Goal: Task Accomplishment & Management: Use online tool/utility

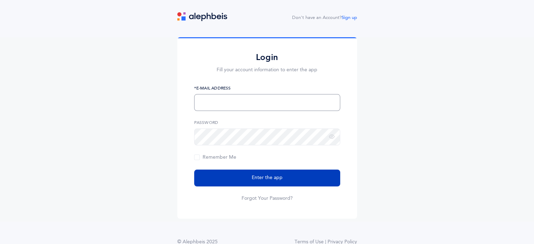
type input "sdurden@brauser.us"
click at [257, 177] on span "Enter the app" at bounding box center [267, 177] width 31 height 7
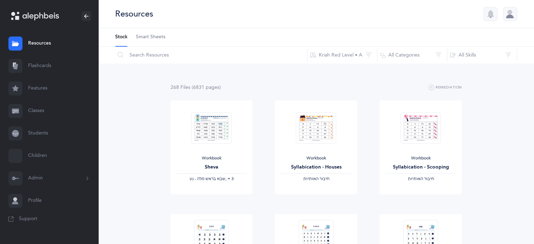
click at [46, 64] on link "Flashcards" at bounding box center [49, 66] width 98 height 22
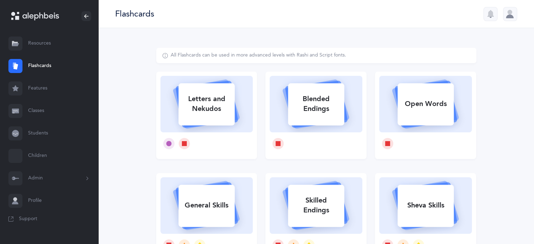
click at [195, 144] on div at bounding box center [206, 143] width 93 height 22
select select
select select "single"
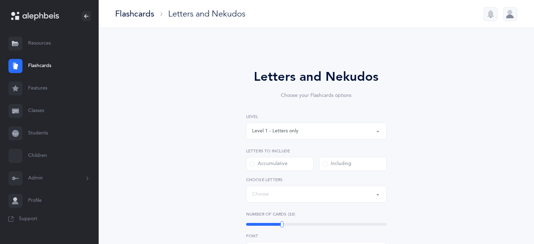
select select "27"
click at [35, 108] on link "Classes" at bounding box center [49, 111] width 98 height 22
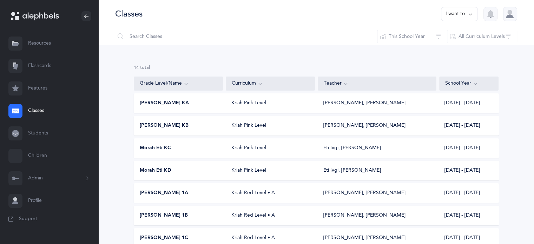
click at [160, 125] on span "[PERSON_NAME] KB" at bounding box center [164, 125] width 49 height 7
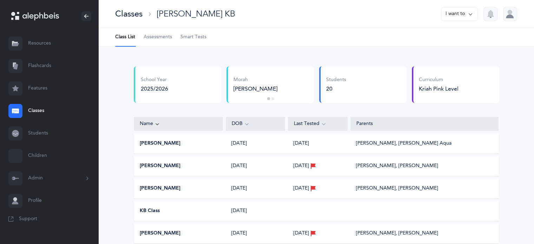
click at [157, 35] on span "Assessments" at bounding box center [158, 37] width 28 height 7
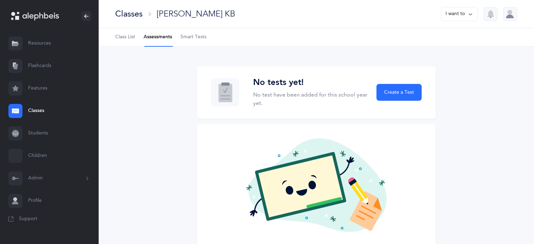
click at [188, 34] on span "Smart Tests" at bounding box center [193, 37] width 26 height 7
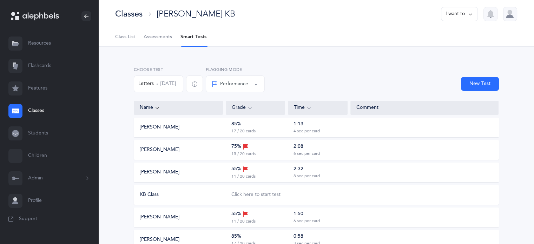
click at [153, 192] on button "KB Class" at bounding box center [149, 194] width 19 height 7
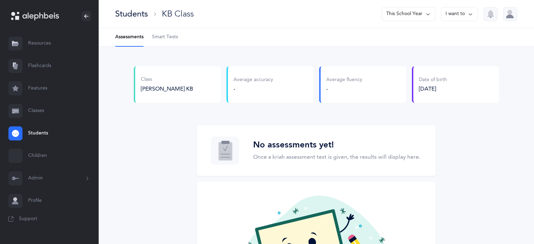
click at [157, 37] on span "Smart Tests" at bounding box center [165, 37] width 26 height 7
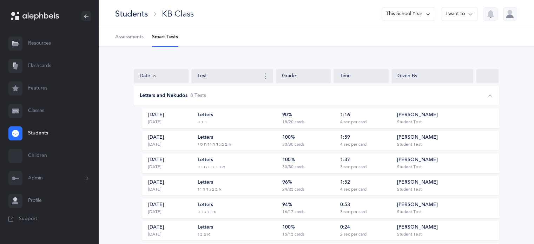
click at [138, 13] on div "Students" at bounding box center [131, 14] width 33 height 12
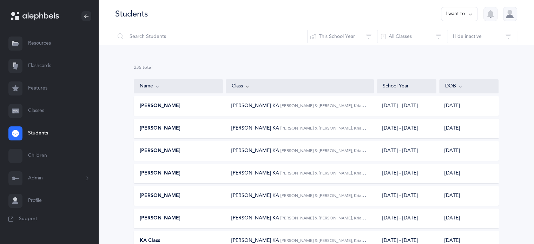
click at [472, 13] on icon at bounding box center [471, 14] width 6 height 8
click at [42, 110] on link "Classes" at bounding box center [49, 111] width 98 height 22
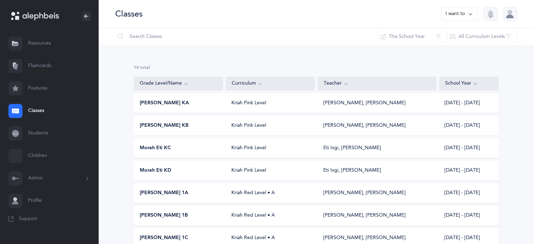
click at [157, 124] on span "[PERSON_NAME] KB" at bounding box center [164, 125] width 49 height 7
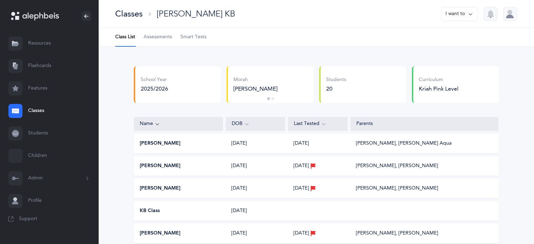
click at [194, 38] on span "Smart Tests" at bounding box center [193, 37] width 26 height 7
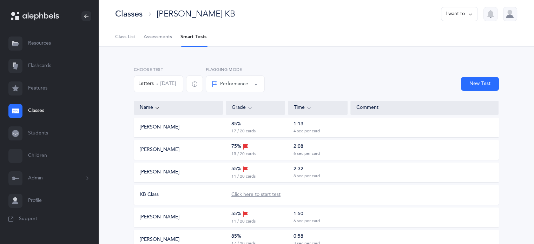
click at [246, 193] on div "Click here to start test" at bounding box center [255, 194] width 49 height 7
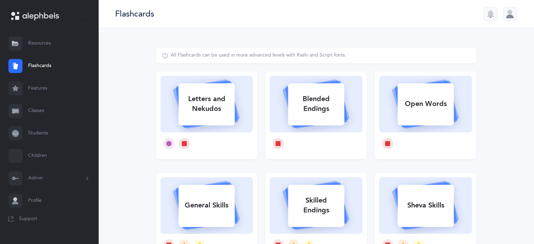
select select
select select "single"
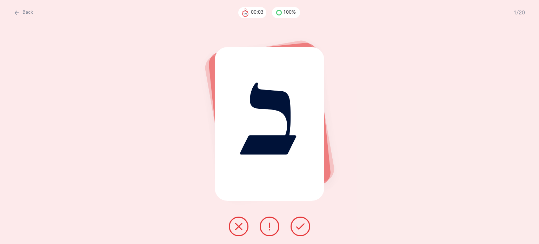
click at [25, 13] on span "Back" at bounding box center [27, 12] width 11 height 7
select select "6"
select select "single"
click at [25, 13] on span "Back" at bounding box center [27, 12] width 11 height 7
select select "6"
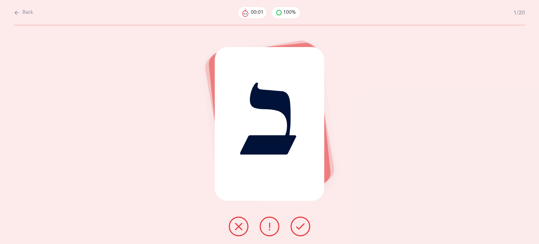
select select "single"
click at [27, 14] on span "Back" at bounding box center [27, 12] width 11 height 7
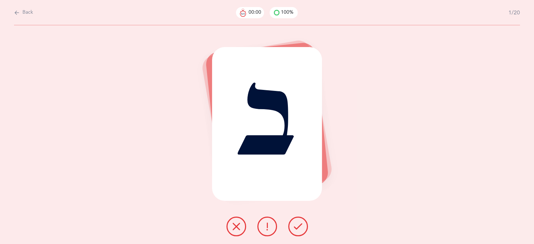
select select "6"
select select "single"
